Goal: Find contact information: Find contact information

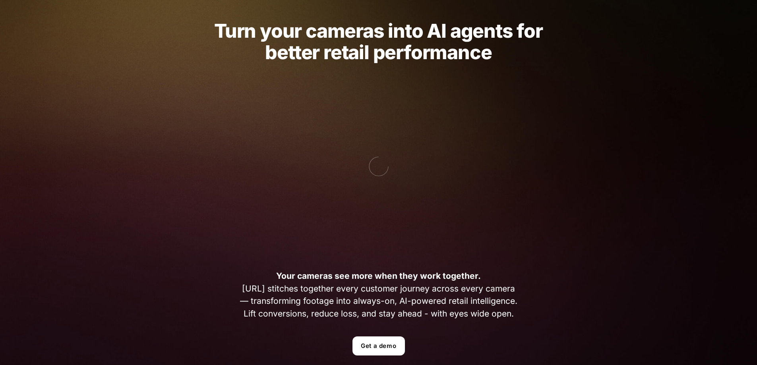
scroll to position [40, 0]
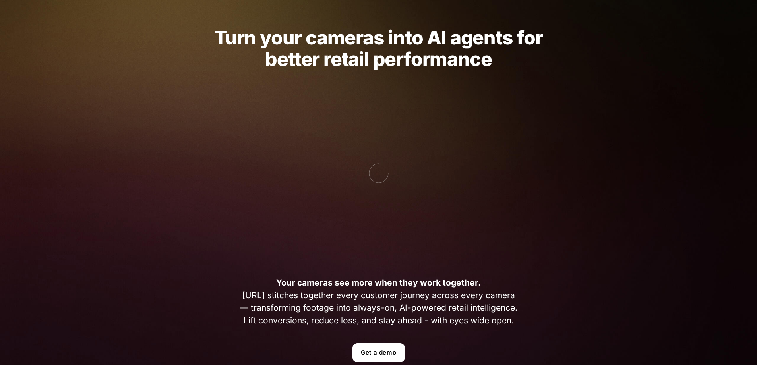
click at [366, 354] on link "Get a demo" at bounding box center [378, 352] width 52 height 19
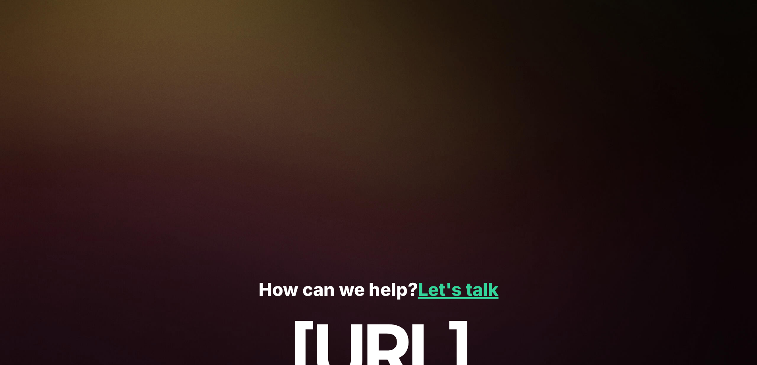
scroll to position [119, 0]
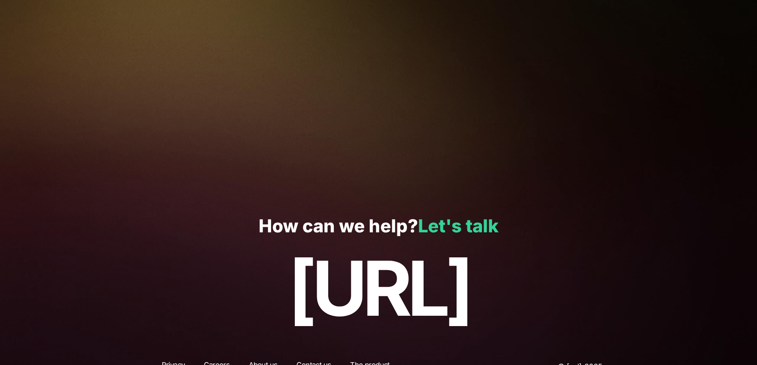
click at [447, 218] on link "Let's talk" at bounding box center [458, 226] width 81 height 22
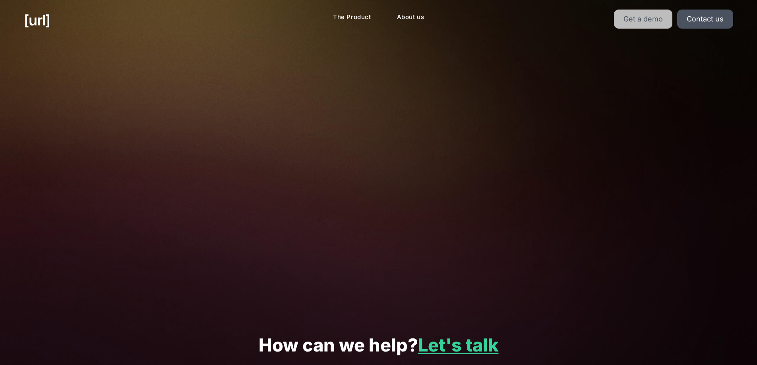
click at [643, 16] on link "Get a demo" at bounding box center [643, 19] width 58 height 19
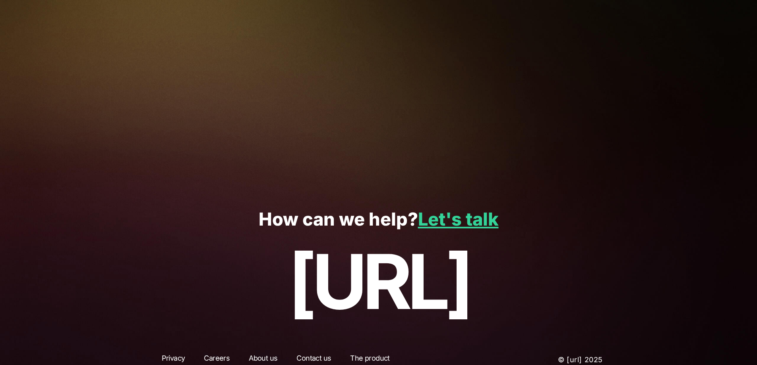
scroll to position [138, 0]
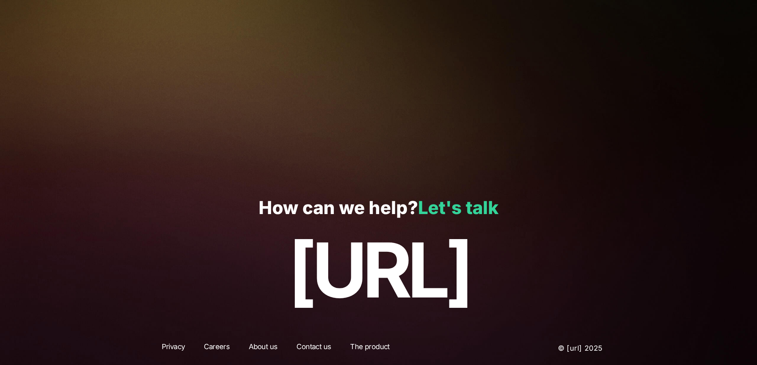
click at [455, 207] on link "Let's talk" at bounding box center [458, 208] width 81 height 22
